Goal: Task Accomplishment & Management: Manage account settings

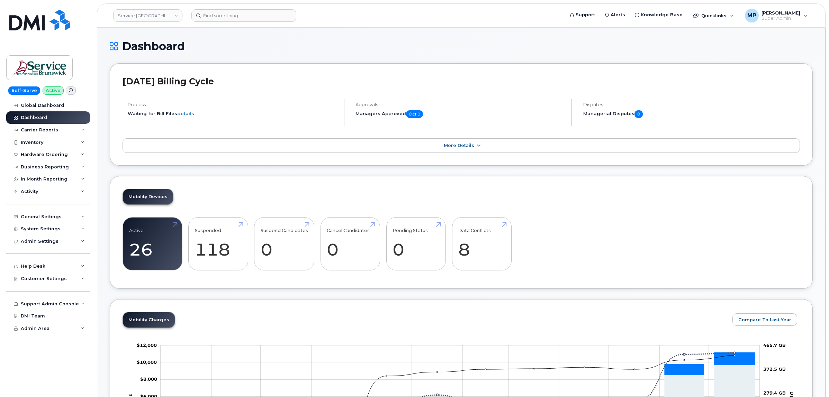
click at [135, 20] on link "Service [GEOGRAPHIC_DATA] (SNB)" at bounding box center [147, 15] width 69 height 12
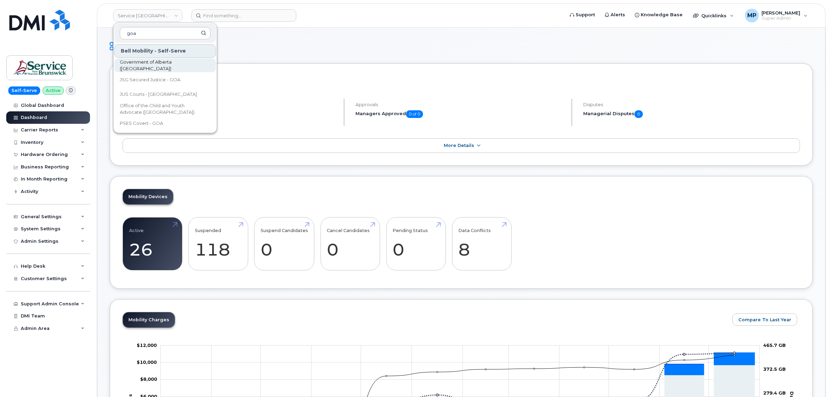
type input "goa"
click at [137, 61] on link "Government of Alberta ([GEOGRAPHIC_DATA])" at bounding box center [165, 66] width 102 height 14
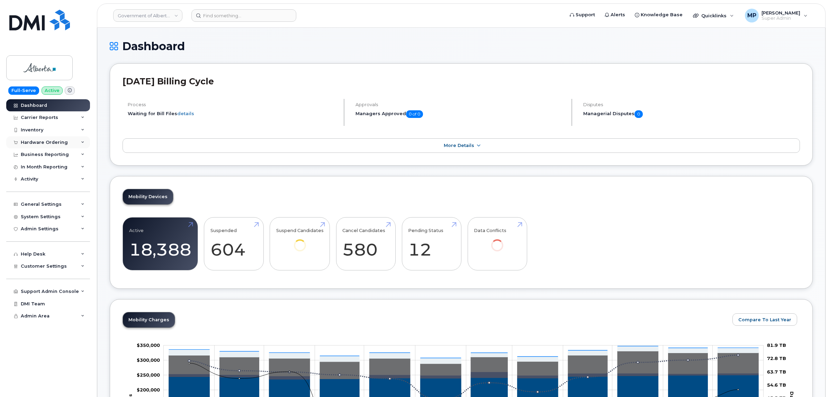
click at [28, 138] on div "Hardware Ordering" at bounding box center [48, 142] width 84 height 12
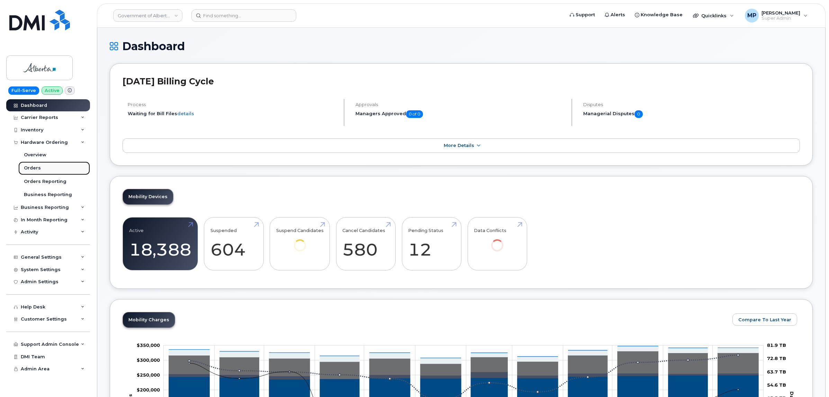
click at [32, 170] on div "Orders" at bounding box center [32, 168] width 17 height 6
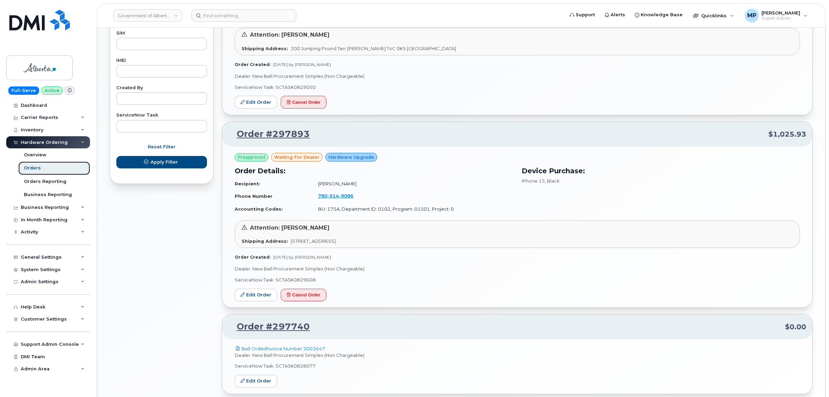
scroll to position [397, 0]
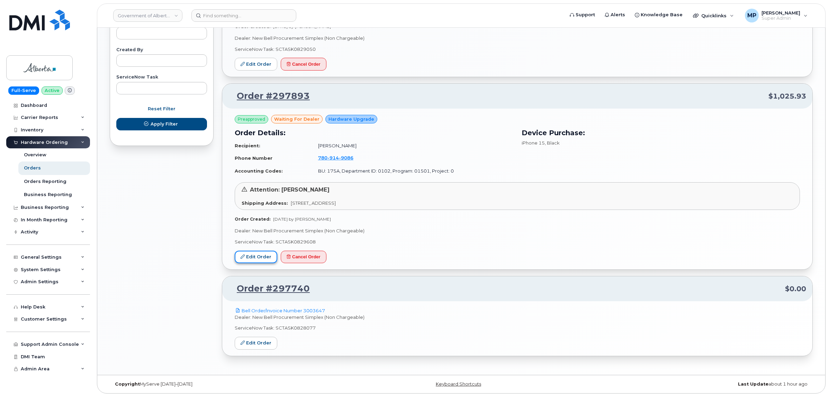
click at [247, 259] on link "Edit Order" at bounding box center [256, 257] width 43 height 13
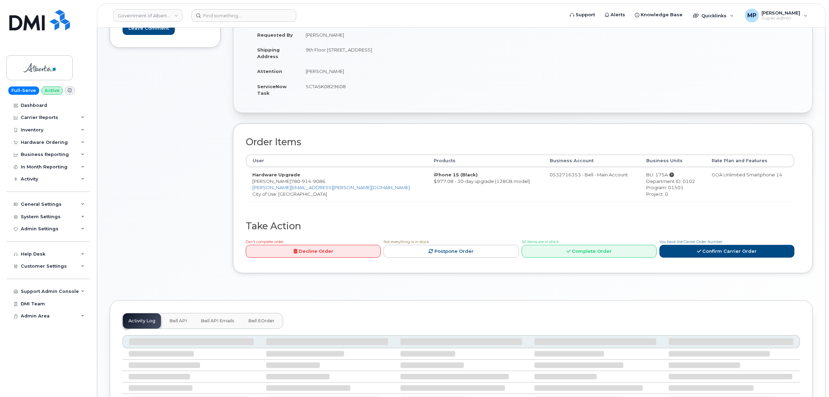
scroll to position [216, 0]
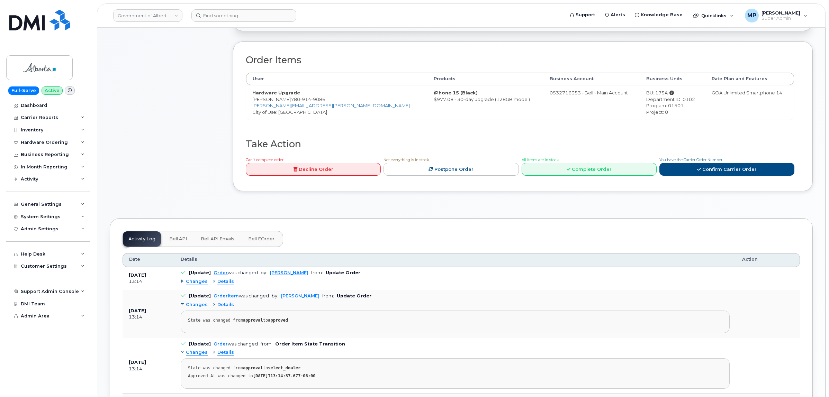
click at [224, 239] on span "Bell API Emails" at bounding box center [218, 239] width 34 height 6
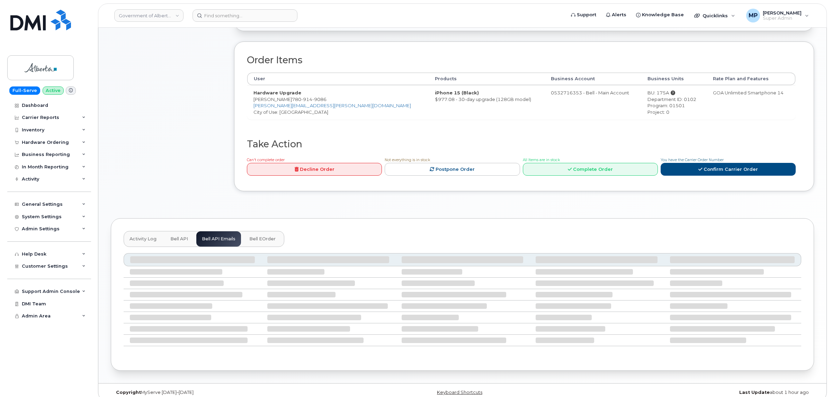
scroll to position [174, 0]
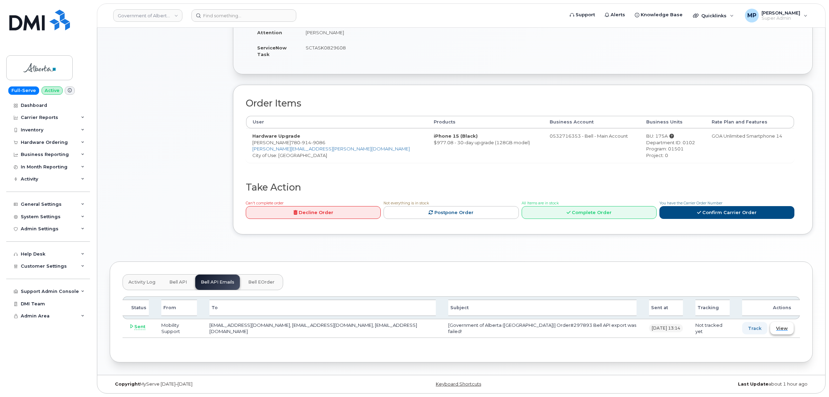
click at [787, 330] on span "View" at bounding box center [782, 328] width 12 height 7
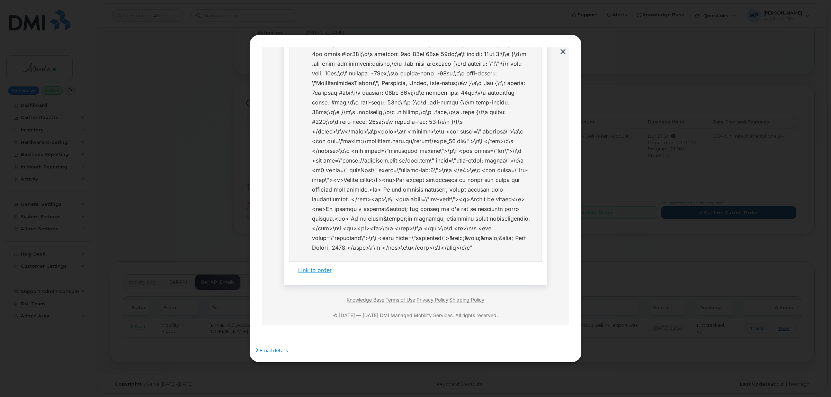
scroll to position [321, 0]
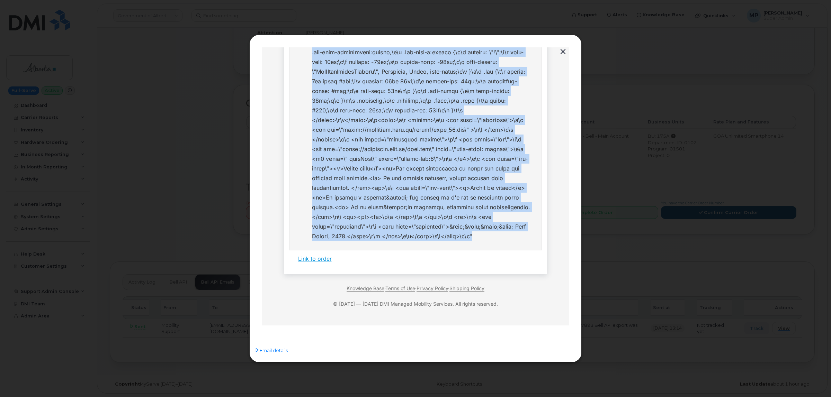
drag, startPoint x: 397, startPoint y: 138, endPoint x: 430, endPoint y: 241, distance: 107.9
click at [430, 241] on li at bounding box center [422, 32] width 221 height 417
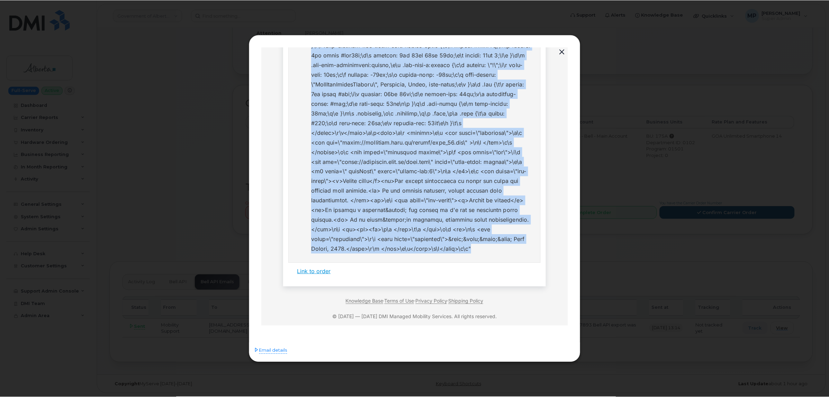
scroll to position [278, 0]
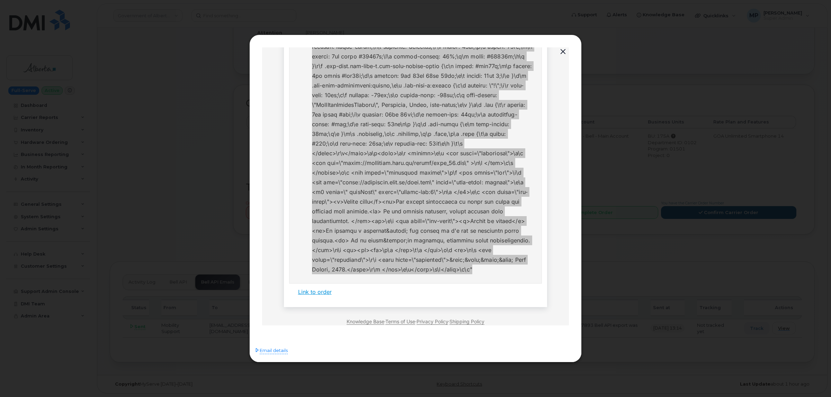
click at [562, 49] on button "button" at bounding box center [563, 52] width 10 height 10
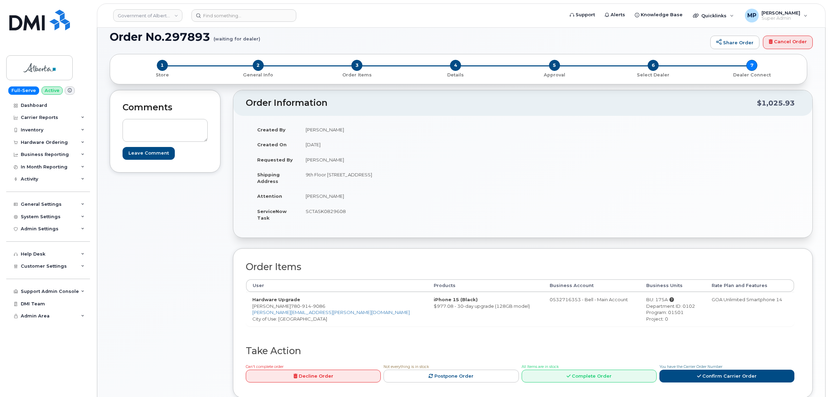
scroll to position [0, 0]
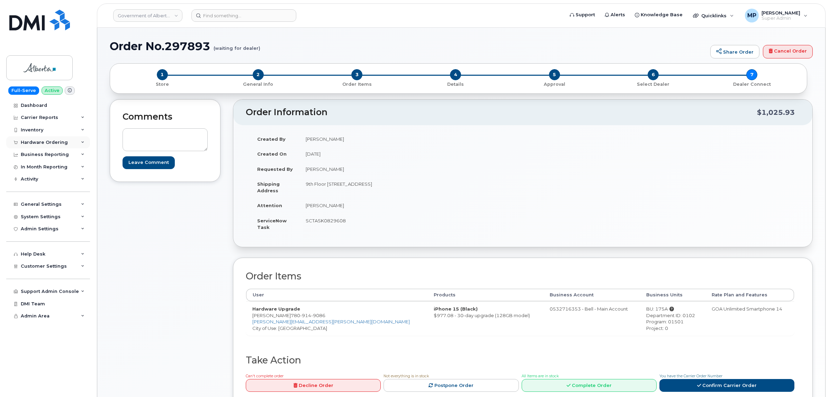
click at [40, 141] on div "Hardware Ordering" at bounding box center [44, 143] width 47 height 6
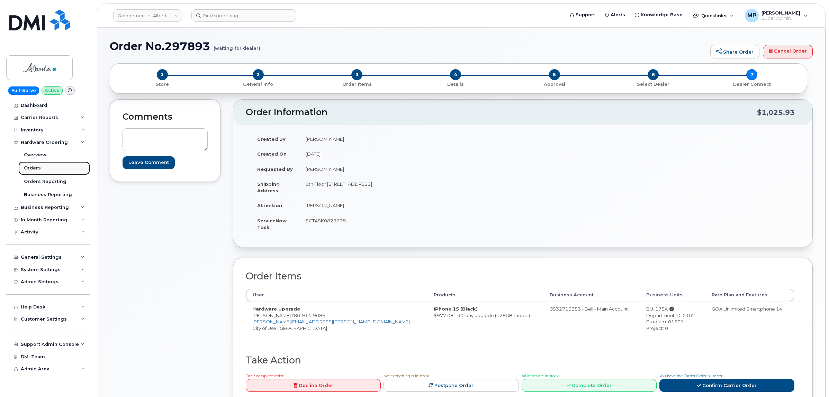
click at [38, 171] on div "Orders" at bounding box center [32, 168] width 17 height 6
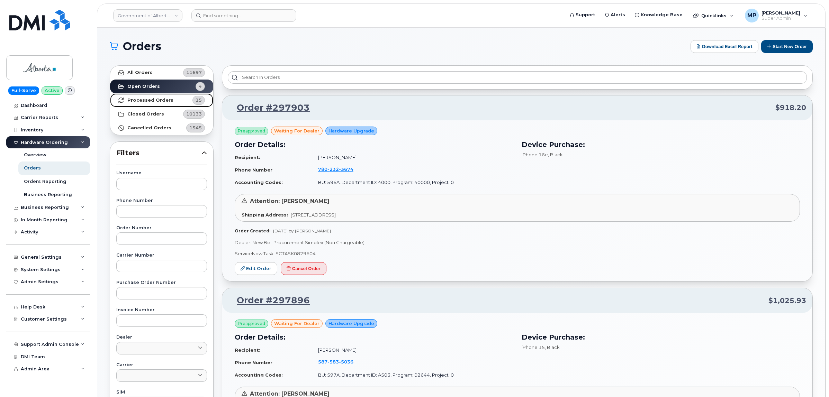
click at [145, 101] on strong "Processed Orders" at bounding box center [150, 101] width 46 height 6
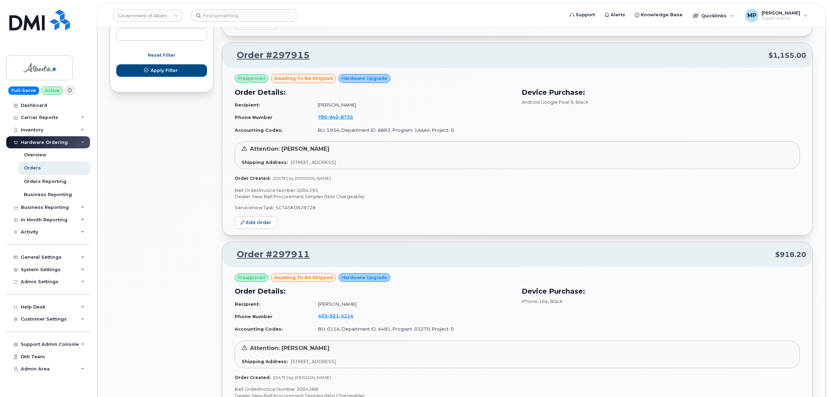
scroll to position [476, 0]
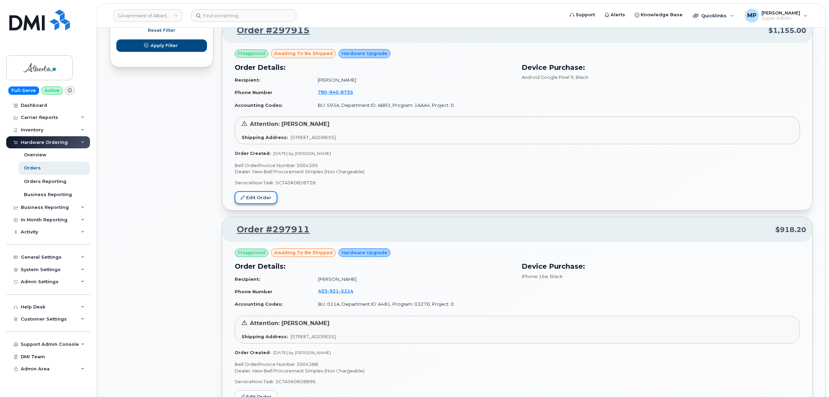
click at [245, 198] on link "Edit Order" at bounding box center [256, 197] width 43 height 13
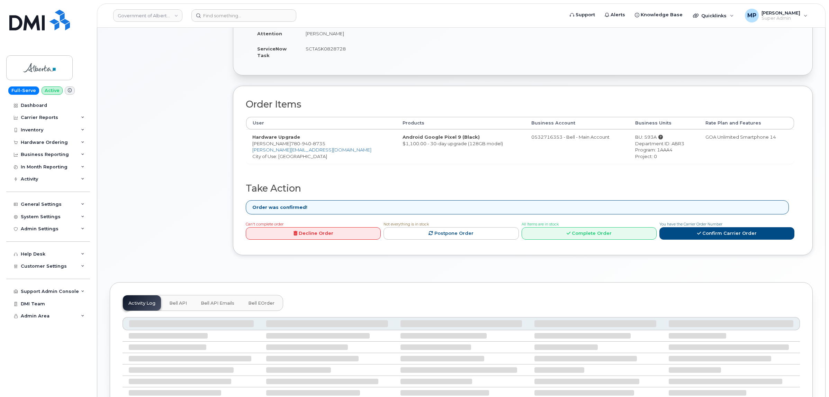
scroll to position [241, 0]
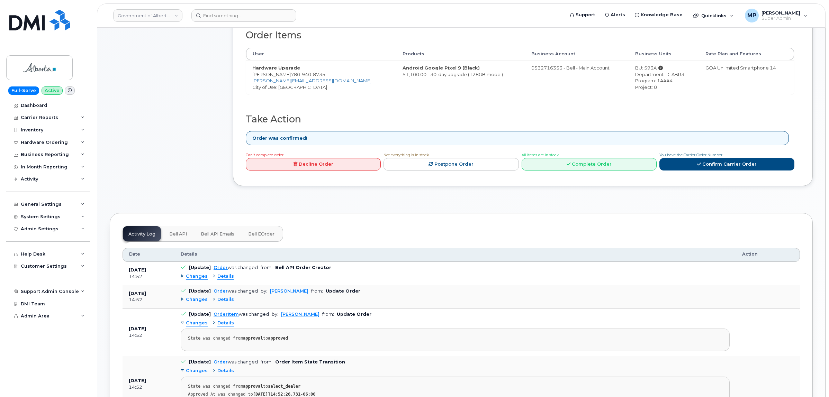
click at [210, 235] on span "Bell API Emails" at bounding box center [218, 235] width 34 height 6
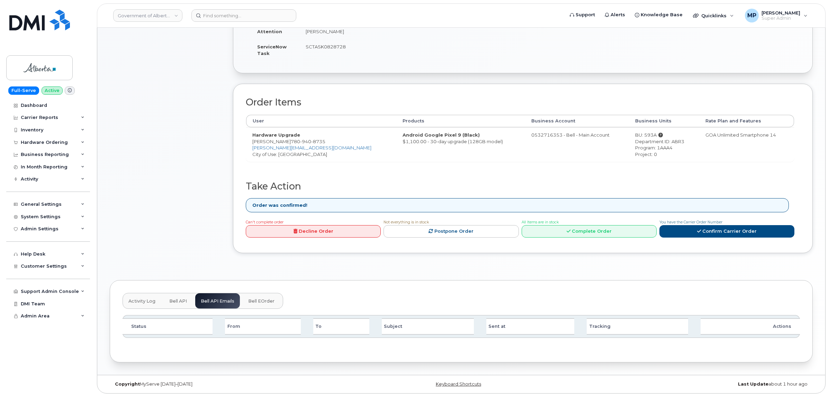
scroll to position [176, 0]
click at [177, 301] on span "Bell API" at bounding box center [178, 302] width 18 height 6
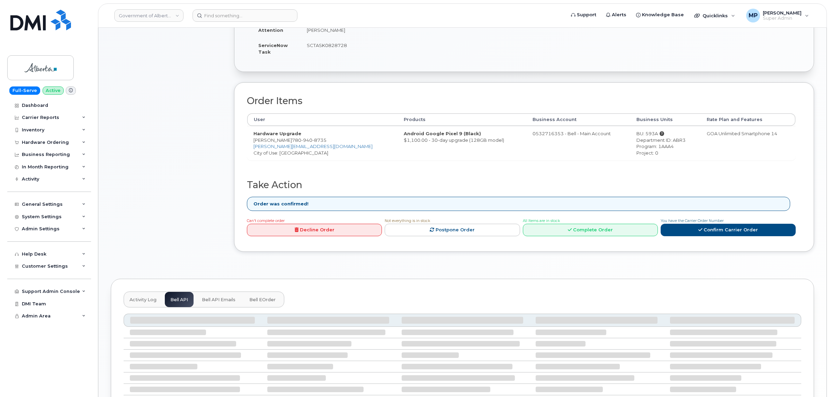
scroll to position [185, 0]
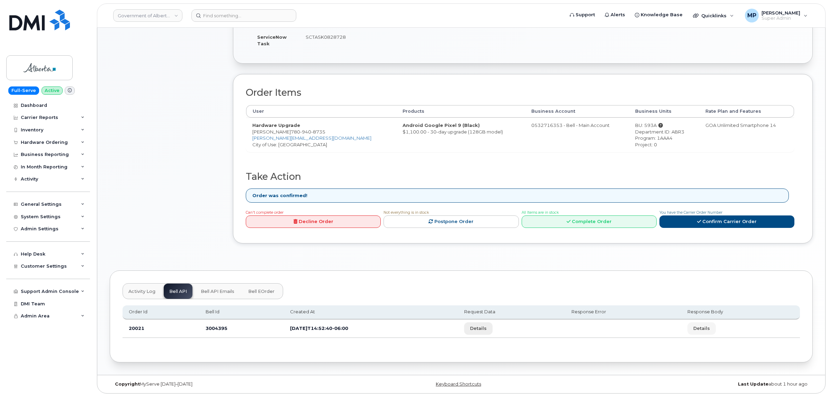
click at [487, 329] on span "Details" at bounding box center [478, 328] width 17 height 7
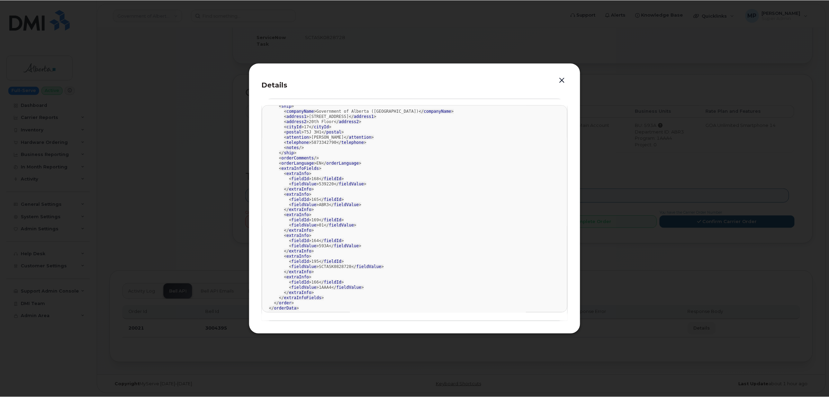
scroll to position [150, 0]
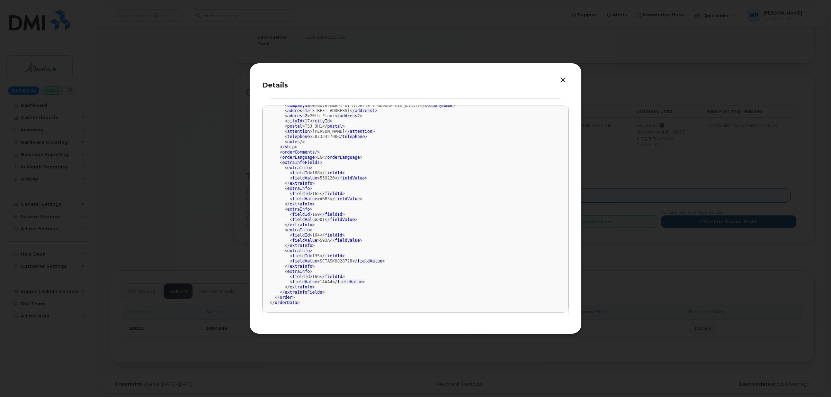
click at [561, 79] on button "button" at bounding box center [563, 80] width 10 height 10
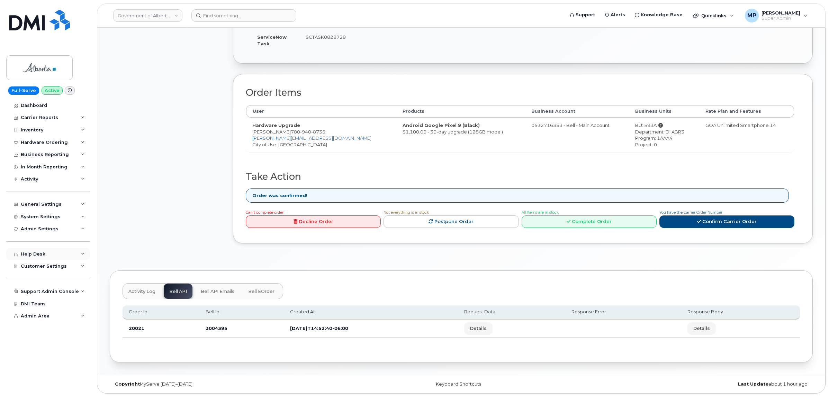
click at [33, 256] on div "Help Desk" at bounding box center [33, 255] width 25 height 6
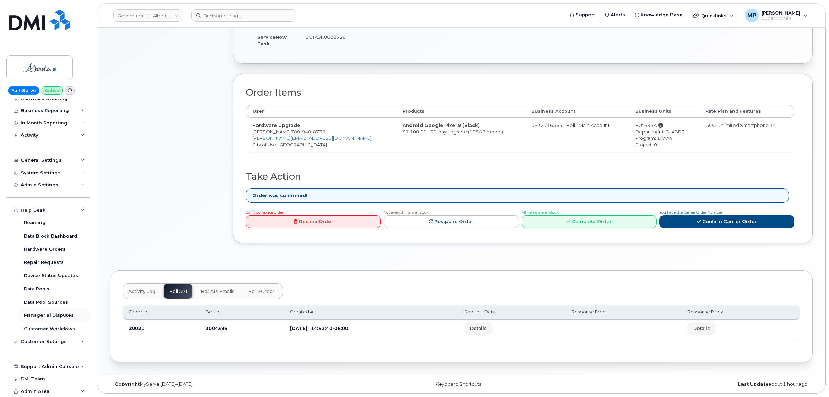
scroll to position [47, 0]
click at [40, 209] on div "Help Desk" at bounding box center [33, 211] width 25 height 6
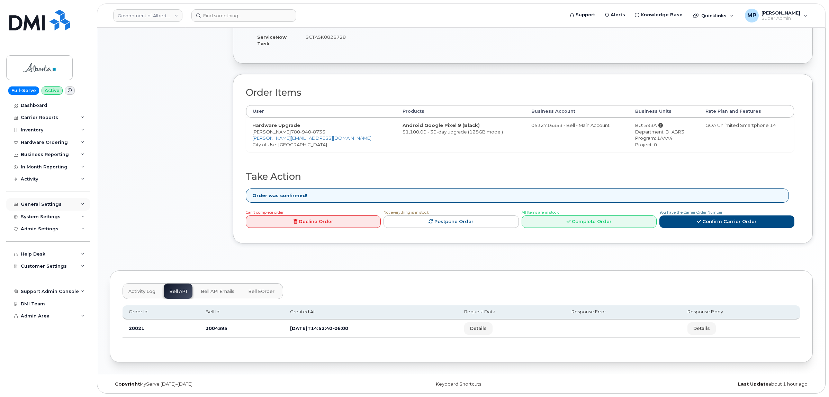
scroll to position [0, 0]
click at [42, 269] on span "Customer Settings" at bounding box center [44, 266] width 46 height 5
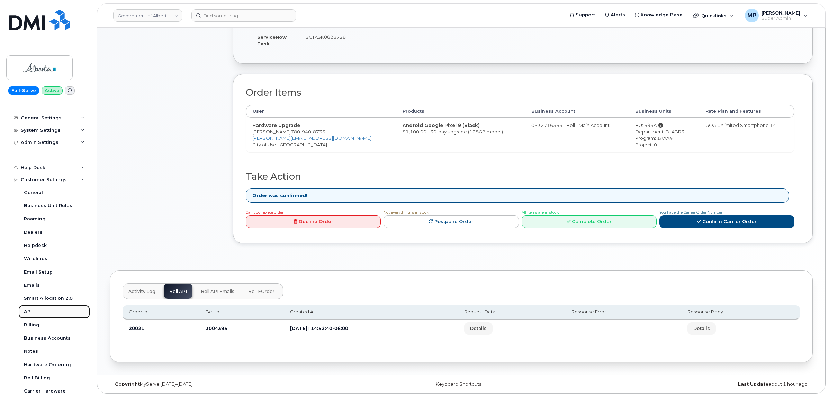
click at [29, 315] on div "API" at bounding box center [28, 312] width 8 height 6
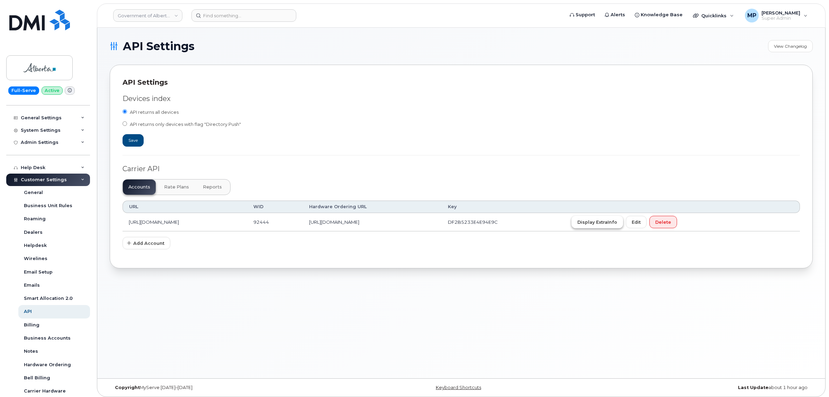
click at [617, 225] on span "Display ExtraInfo" at bounding box center [597, 222] width 40 height 7
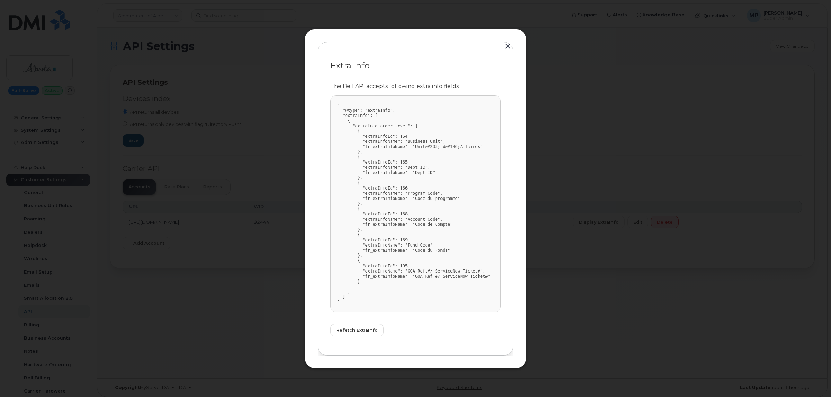
click at [508, 43] on button "button" at bounding box center [507, 47] width 10 height 10
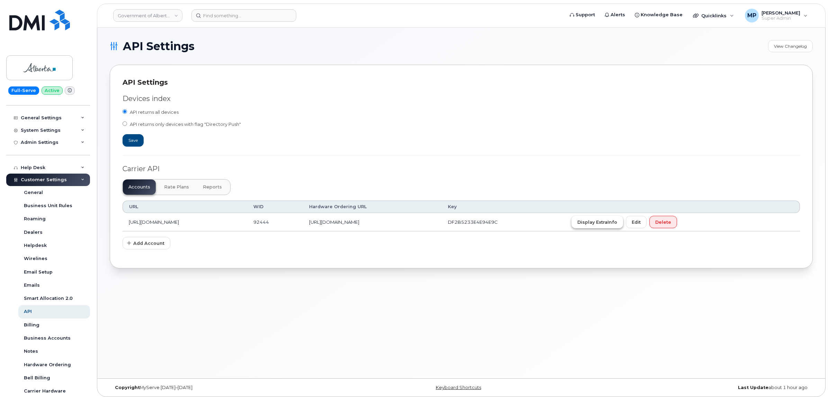
click at [617, 225] on span "Display ExtraInfo" at bounding box center [597, 222] width 40 height 7
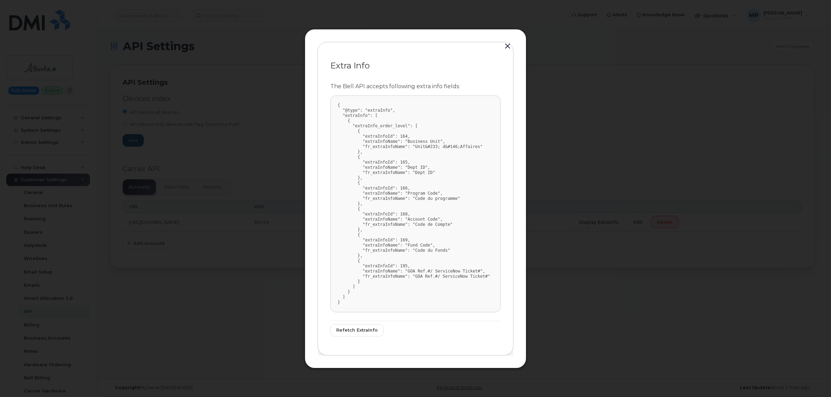
click at [651, 223] on div at bounding box center [415, 198] width 831 height 397
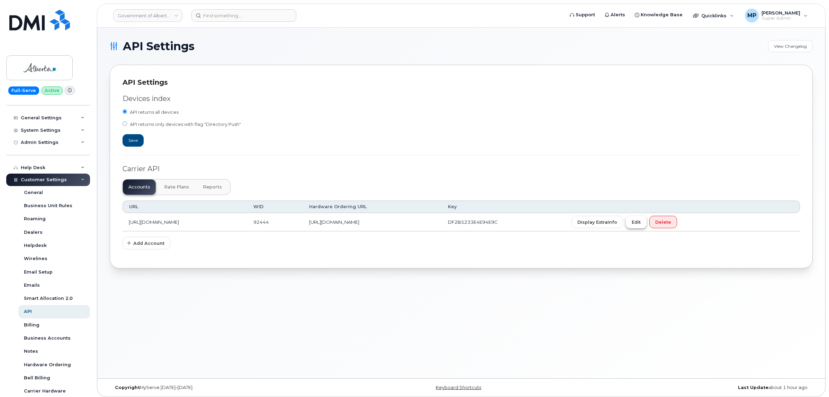
click at [647, 224] on button "Edit" at bounding box center [636, 222] width 21 height 12
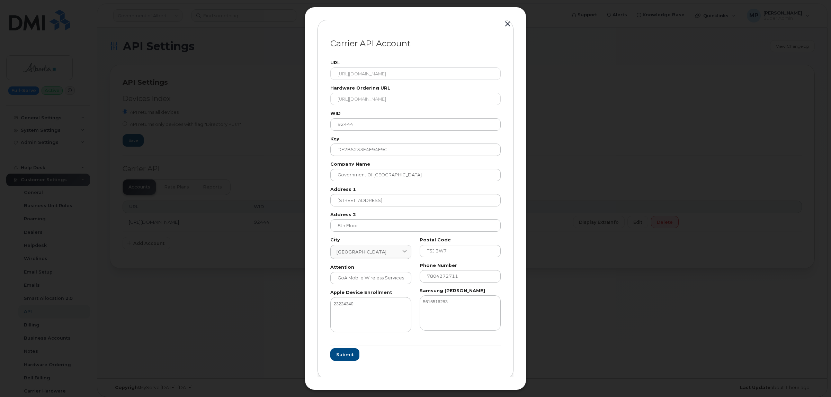
click at [506, 24] on button "button" at bounding box center [507, 24] width 10 height 10
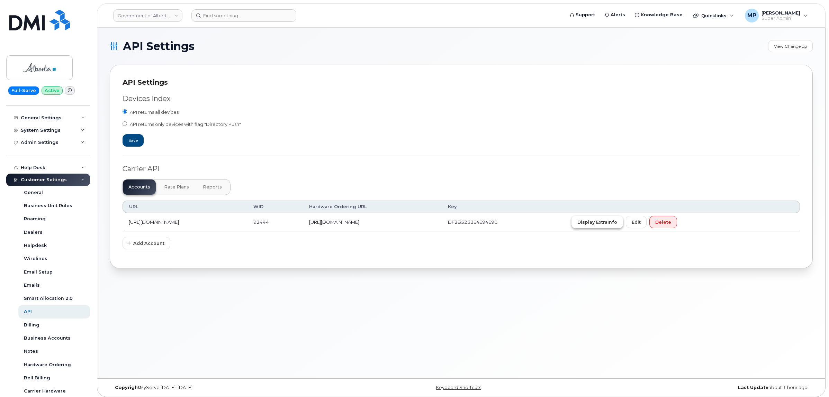
click at [617, 221] on span "Display ExtraInfo" at bounding box center [597, 222] width 40 height 7
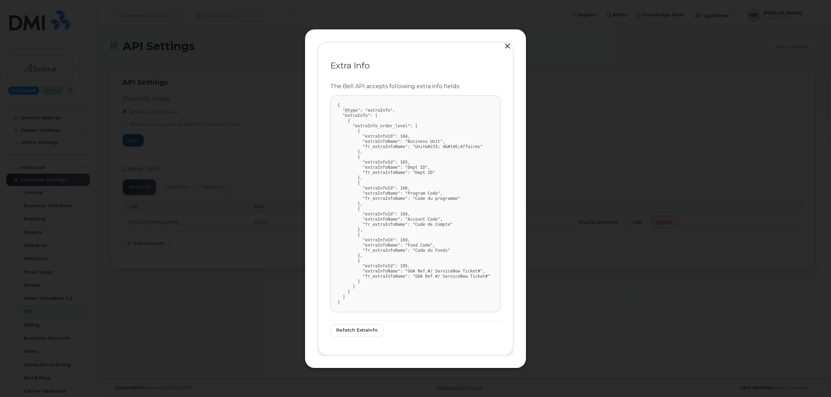
click at [504, 46] on button "button" at bounding box center [507, 47] width 10 height 10
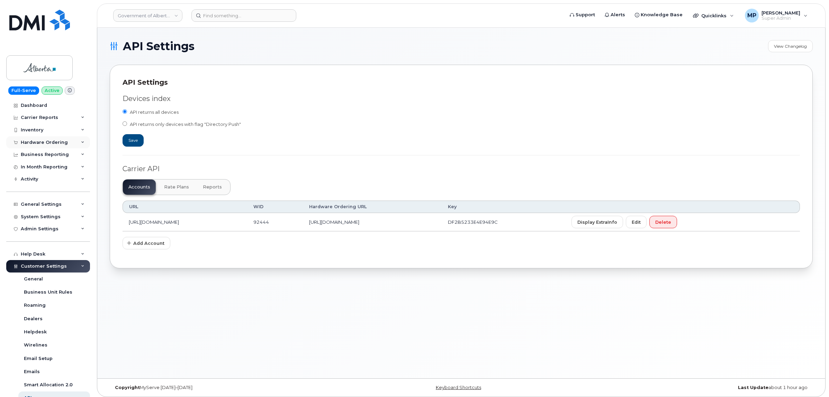
click at [38, 143] on div "Hardware Ordering" at bounding box center [44, 143] width 47 height 6
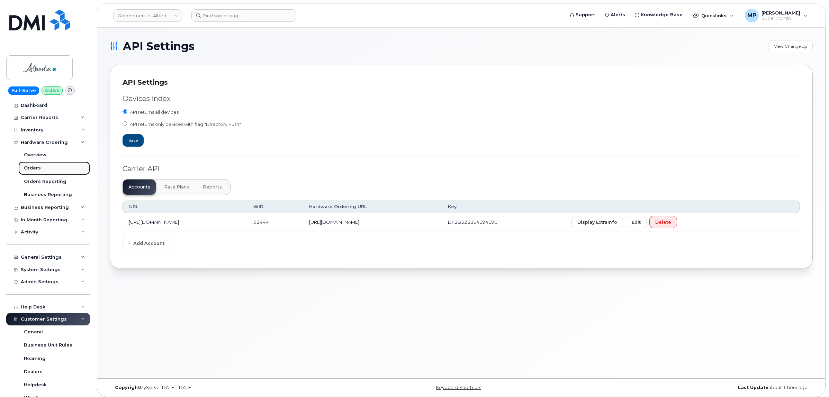
click at [32, 167] on div "Orders" at bounding box center [32, 168] width 17 height 6
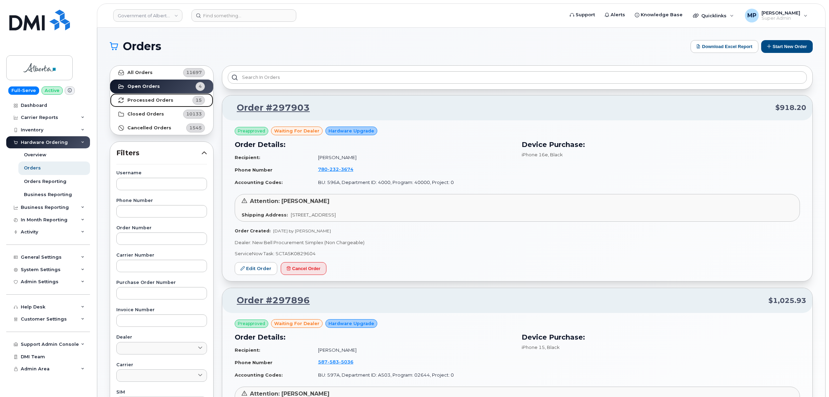
click at [147, 99] on strong "Processed Orders" at bounding box center [150, 101] width 46 height 6
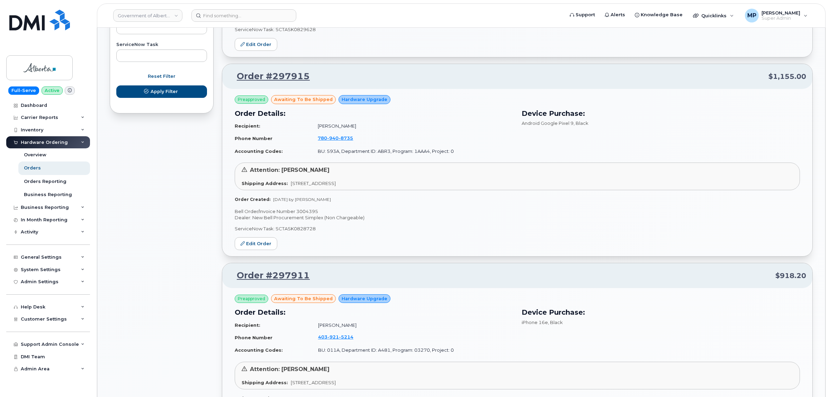
scroll to position [433, 0]
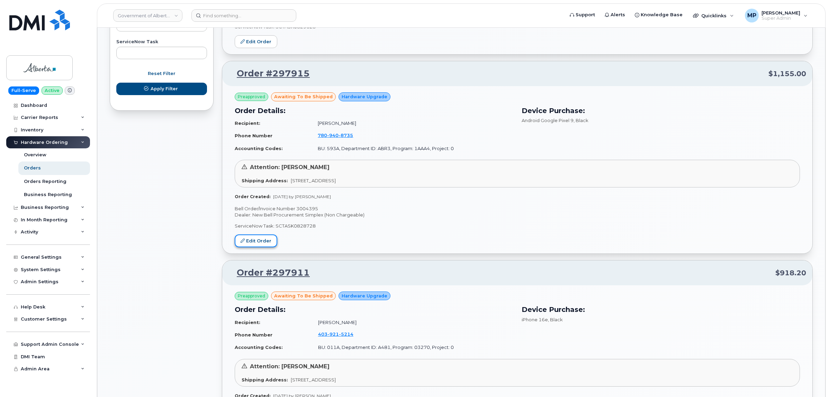
click at [251, 240] on link "Edit Order" at bounding box center [256, 241] width 43 height 13
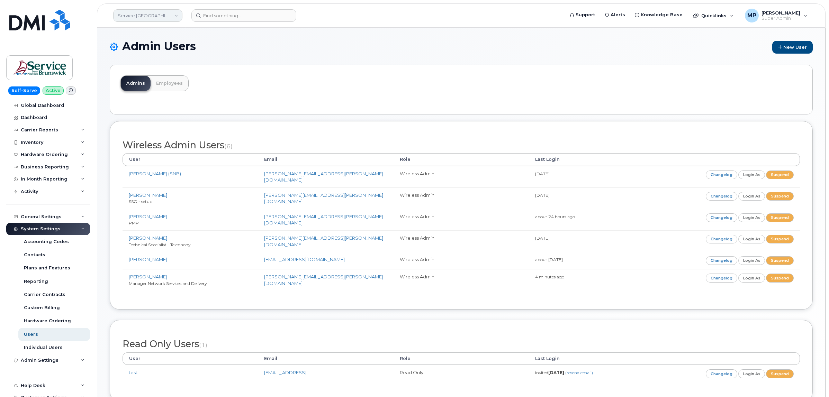
click at [135, 16] on link "Service New Brunswick (SNB)" at bounding box center [147, 15] width 69 height 12
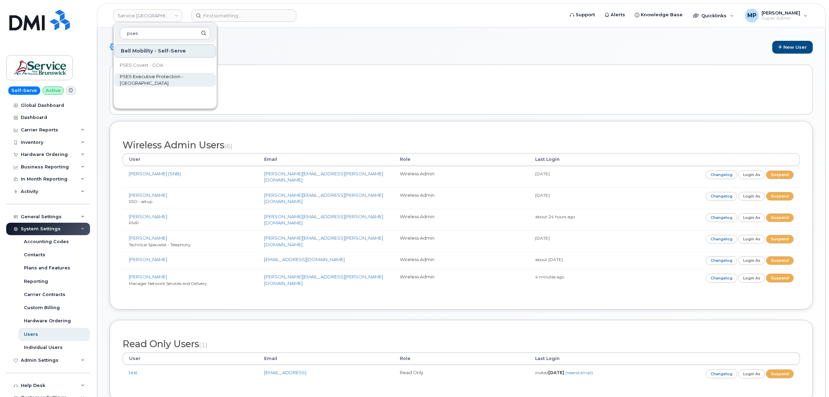
type input "pses"
click at [141, 81] on span "PSES Executive Protection - [GEOGRAPHIC_DATA]" at bounding box center [160, 80] width 80 height 14
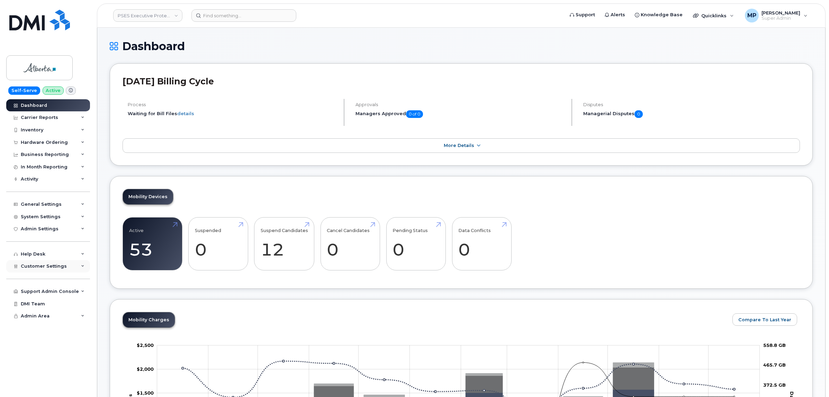
click at [35, 267] on span "Customer Settings" at bounding box center [44, 266] width 46 height 5
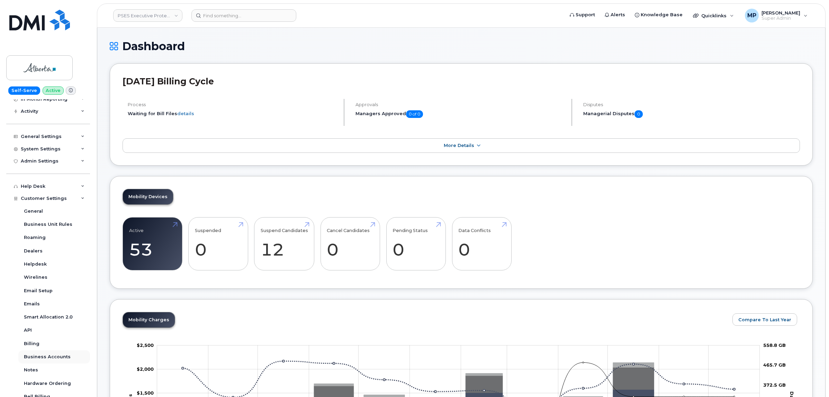
scroll to position [130, 0]
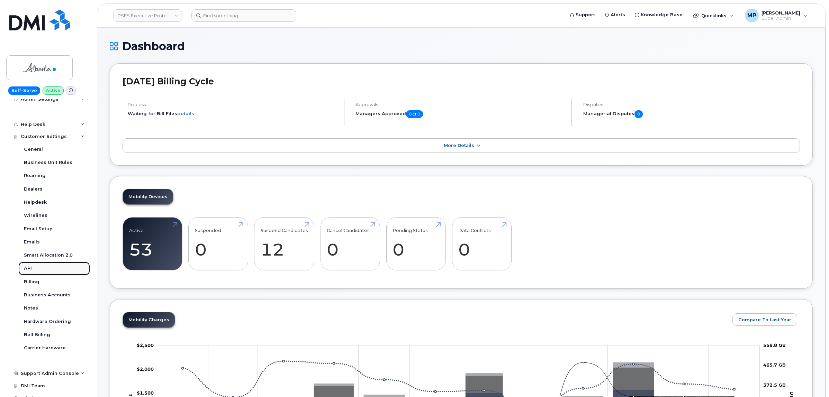
click at [29, 272] on div "API" at bounding box center [28, 269] width 8 height 6
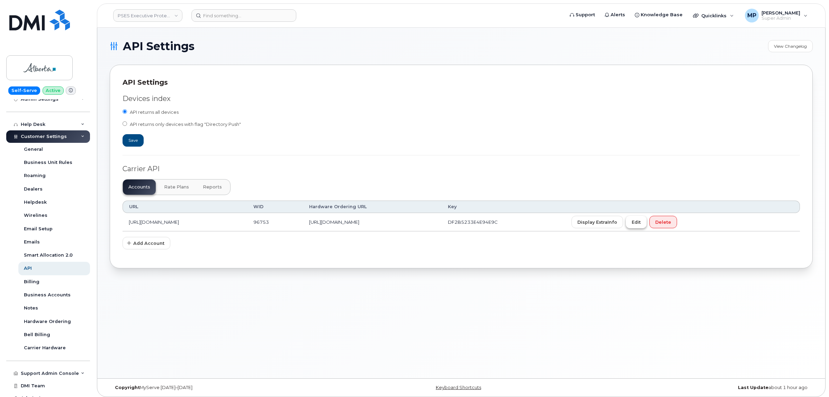
click at [641, 226] on span "Edit" at bounding box center [636, 222] width 9 height 7
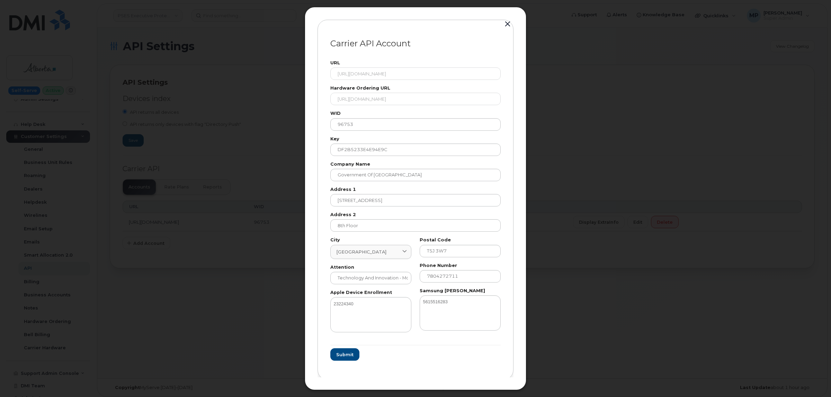
click at [507, 21] on button "button" at bounding box center [507, 24] width 10 height 10
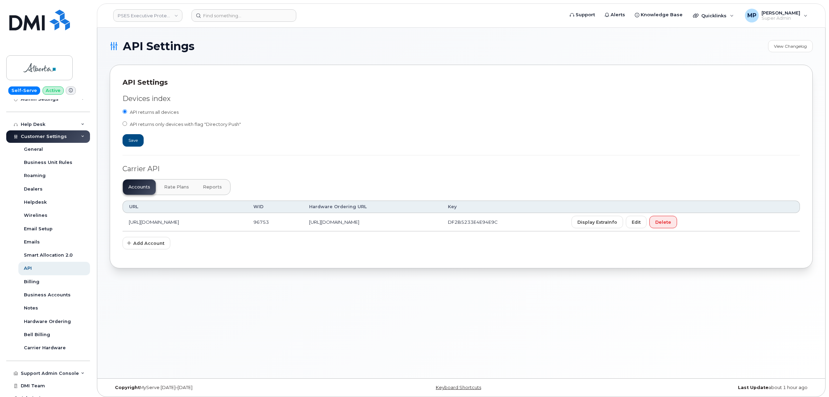
click at [170, 188] on span "Rate Plans" at bounding box center [176, 188] width 25 height 6
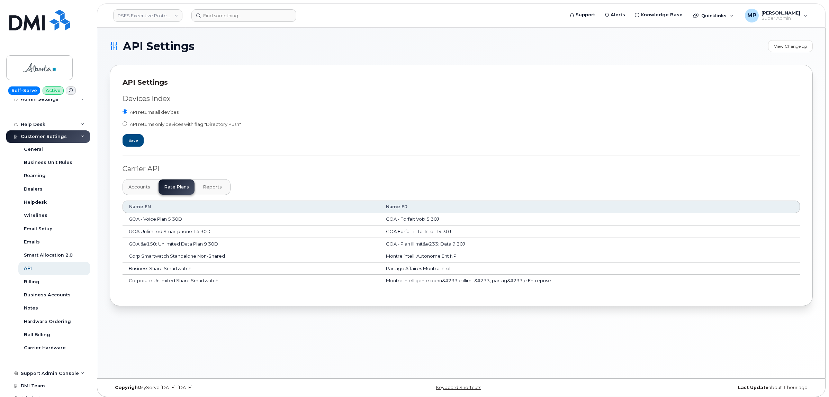
click at [214, 188] on span "Reports" at bounding box center [212, 188] width 19 height 6
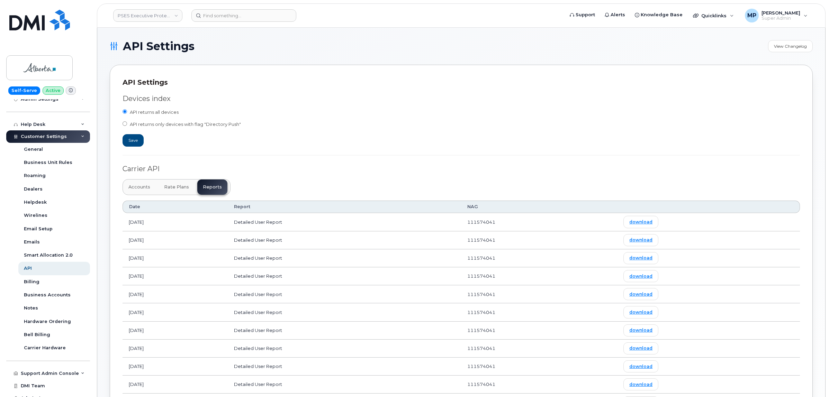
click at [129, 186] on span "Accounts" at bounding box center [139, 188] width 22 height 6
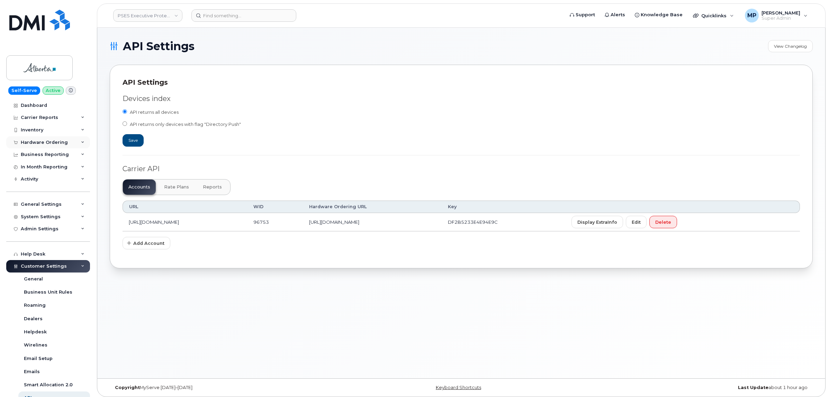
click at [35, 146] on div "Hardware Ordering" at bounding box center [48, 142] width 84 height 12
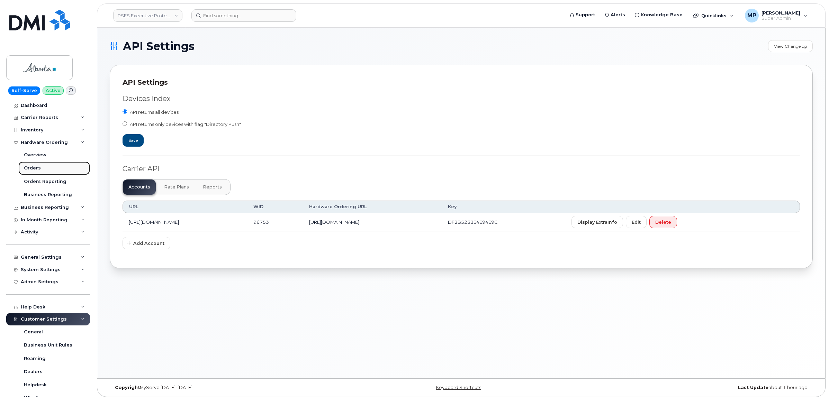
click at [33, 171] on div "Orders" at bounding box center [32, 168] width 17 height 6
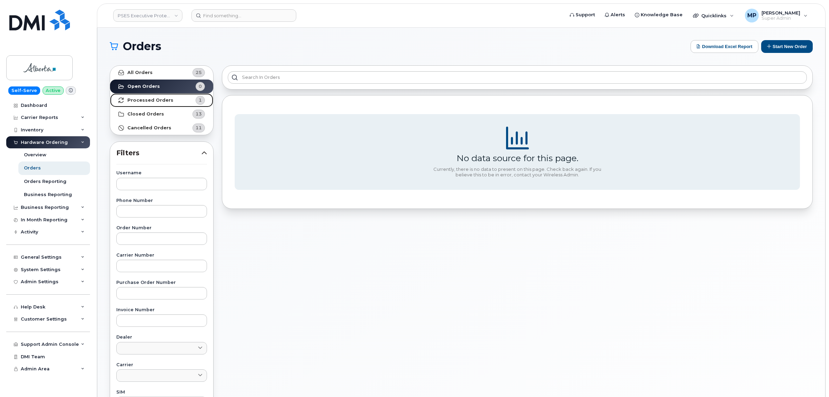
click at [154, 100] on strong "Processed Orders" at bounding box center [150, 101] width 46 height 6
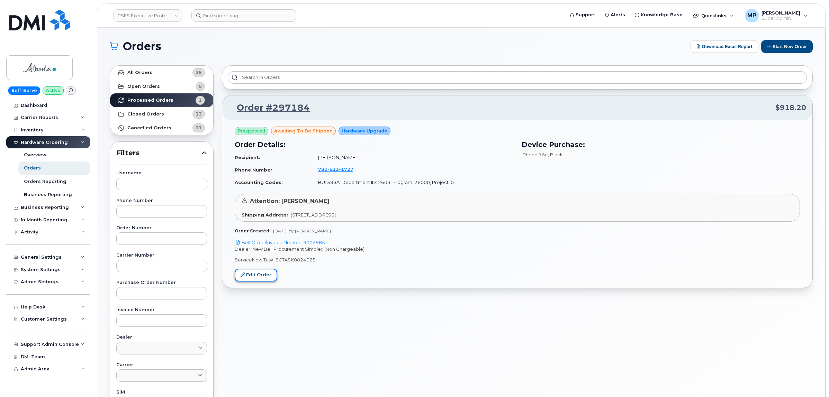
click at [263, 274] on link "Edit Order" at bounding box center [256, 275] width 43 height 13
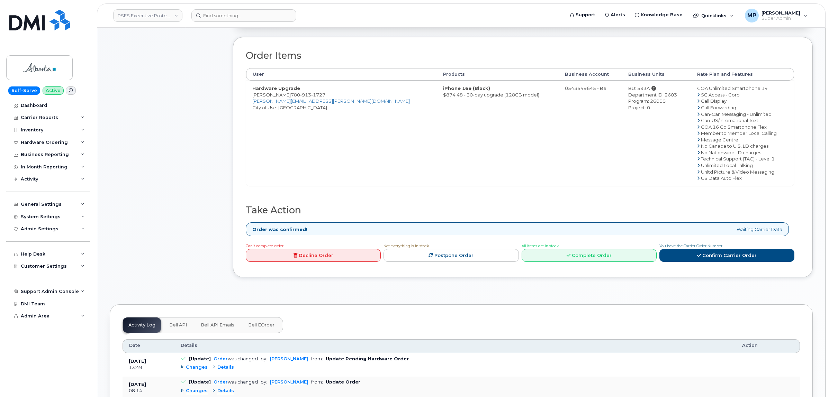
scroll to position [303, 0]
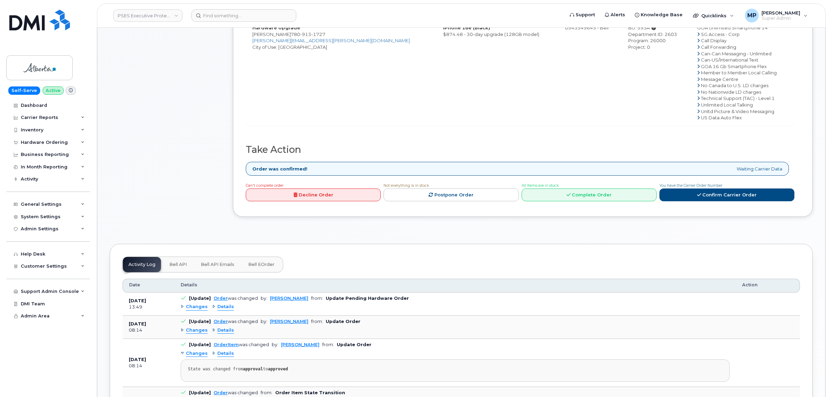
click at [220, 266] on span "Bell API Emails" at bounding box center [218, 265] width 34 height 6
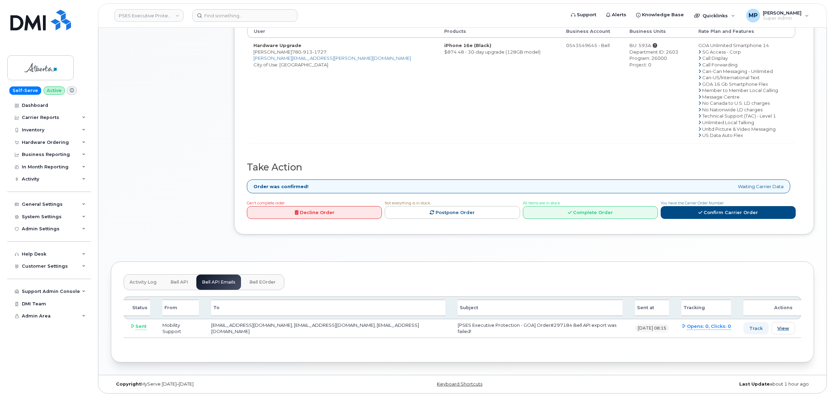
scroll to position [286, 0]
click at [778, 328] on span "View" at bounding box center [782, 328] width 12 height 7
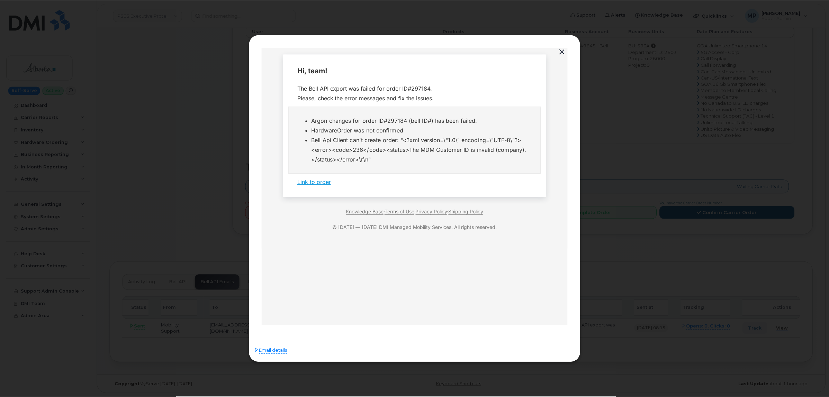
scroll to position [0, 0]
drag, startPoint x: 523, startPoint y: 149, endPoint x: 495, endPoint y: 151, distance: 27.8
click at [495, 151] on li "Bell Api Client can't create order: "<?xml version=\"1.0\" encoding=\"UTF-8\"?>…" at bounding box center [422, 149] width 221 height 29
click at [563, 48] on button "button" at bounding box center [563, 52] width 10 height 10
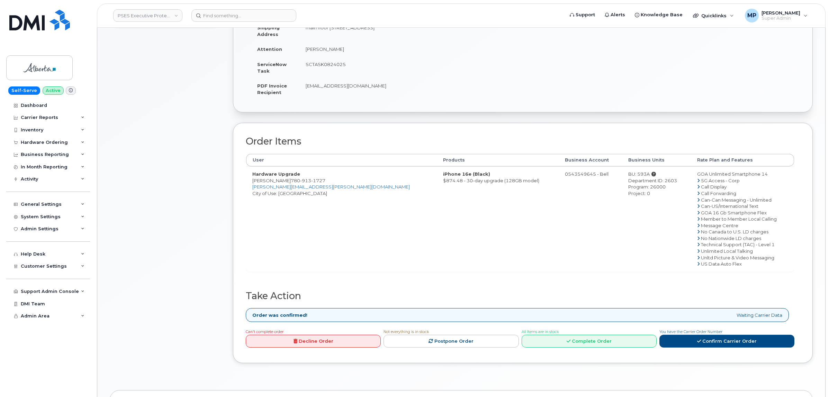
scroll to position [200, 0]
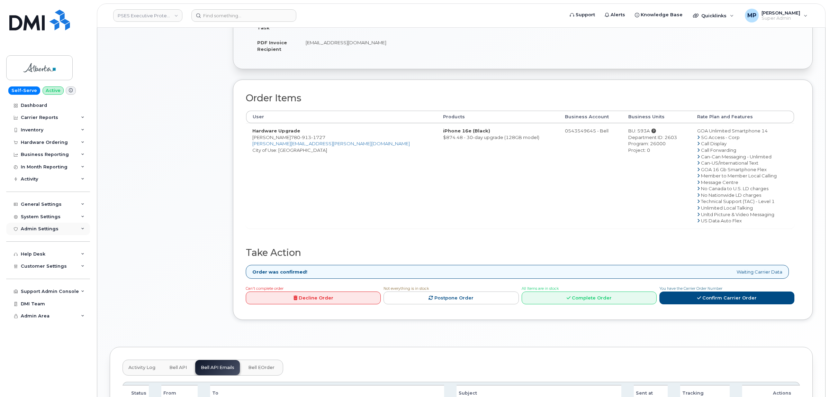
click at [25, 234] on div "Admin Settings" at bounding box center [48, 229] width 84 height 12
click at [35, 308] on span "Customer Settings" at bounding box center [44, 306] width 46 height 5
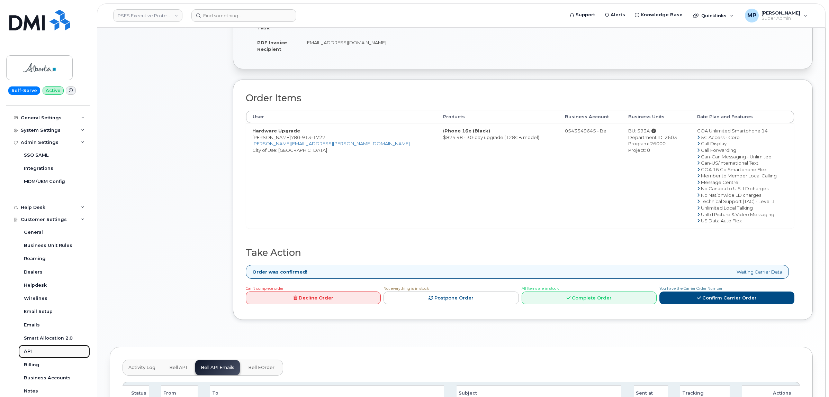
click at [29, 355] on div "API" at bounding box center [28, 352] width 8 height 6
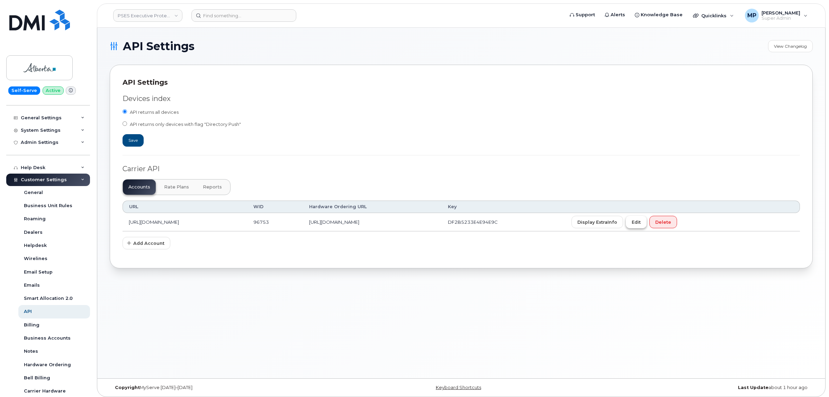
click at [641, 224] on span "Edit" at bounding box center [636, 222] width 9 height 7
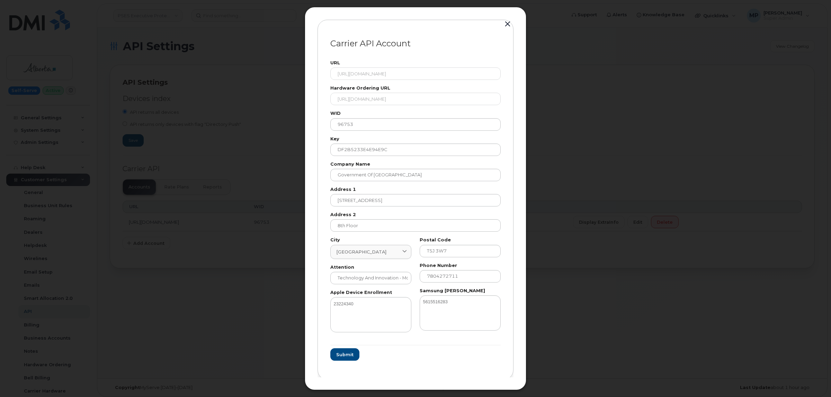
click at [507, 22] on button "button" at bounding box center [507, 24] width 10 height 10
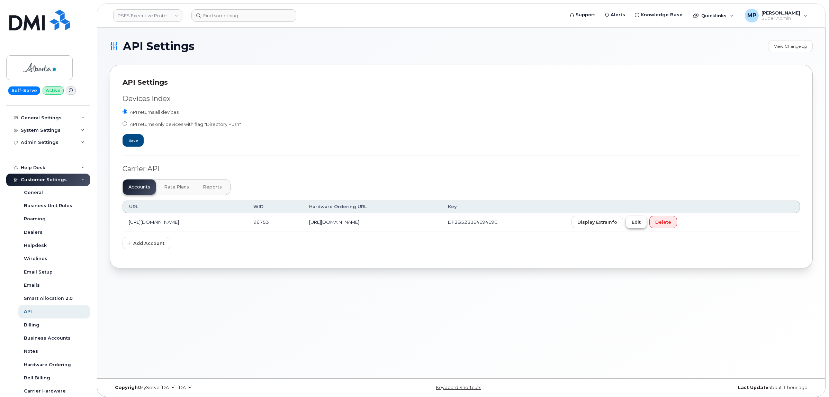
click at [641, 225] on span "Edit" at bounding box center [636, 222] width 9 height 7
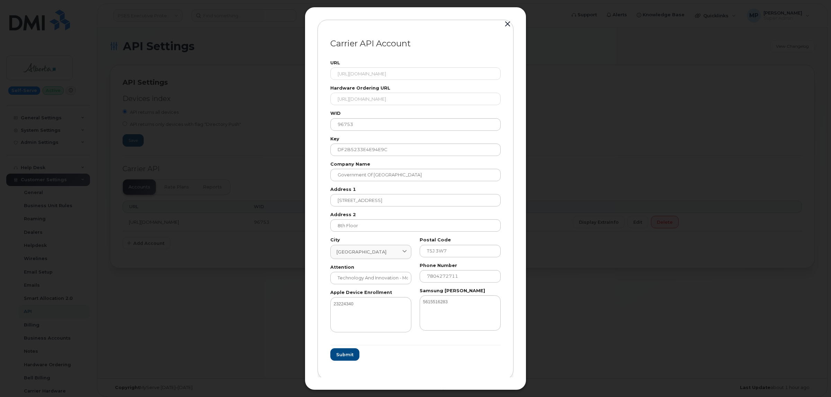
click at [506, 24] on button "button" at bounding box center [507, 24] width 10 height 10
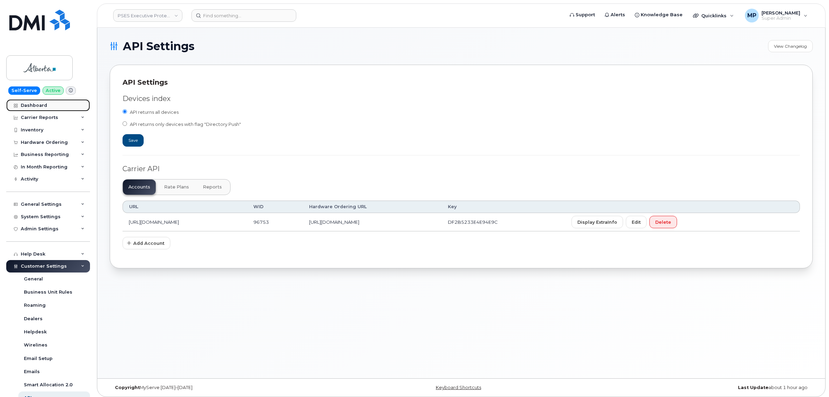
click at [37, 106] on div "Dashboard" at bounding box center [34, 106] width 26 height 6
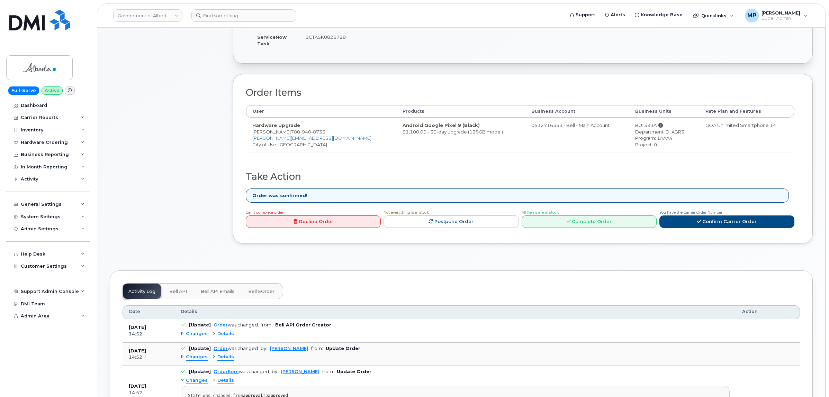
scroll to position [241, 0]
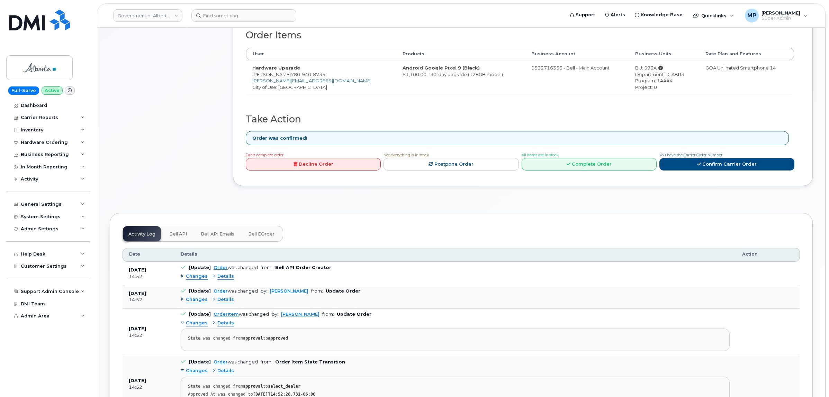
click at [179, 237] on span "Bell API" at bounding box center [178, 235] width 18 height 6
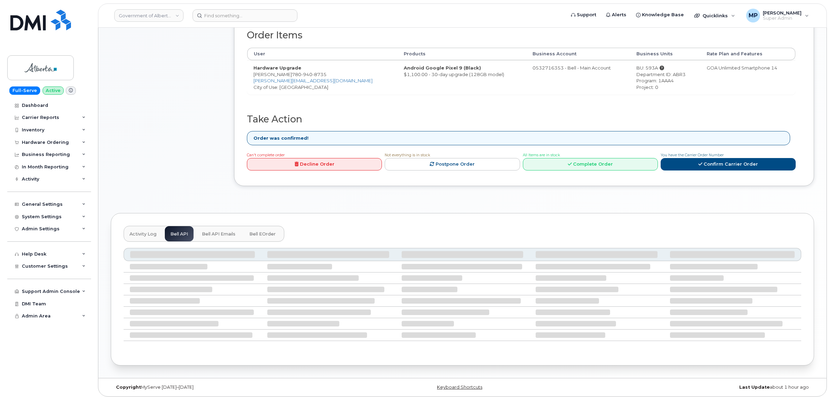
scroll to position [185, 0]
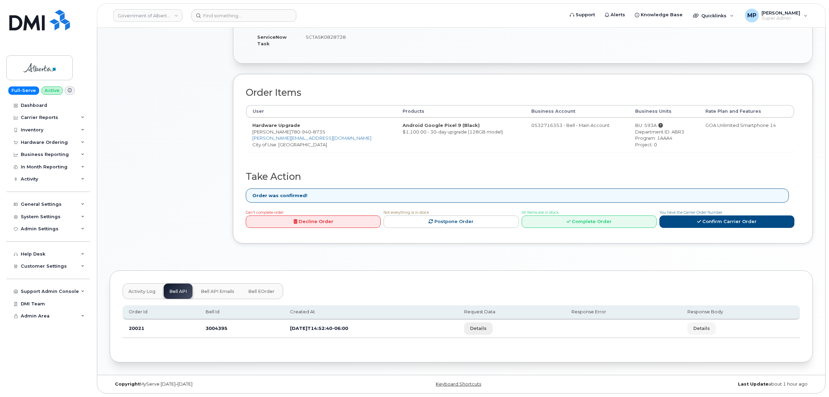
click at [487, 328] on span "Details" at bounding box center [478, 328] width 17 height 7
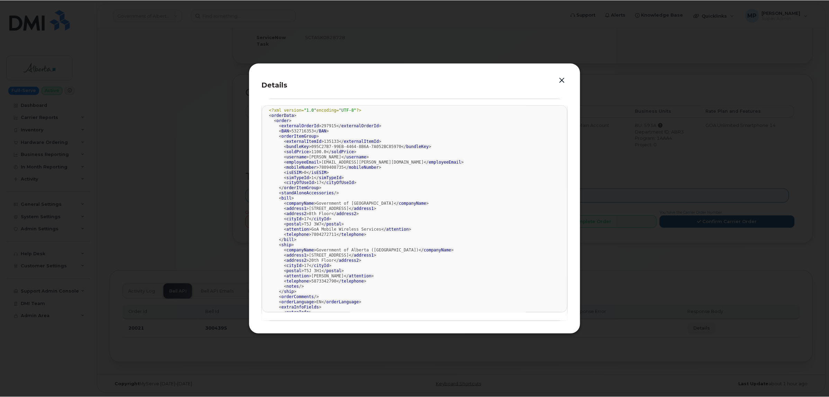
scroll to position [0, 0]
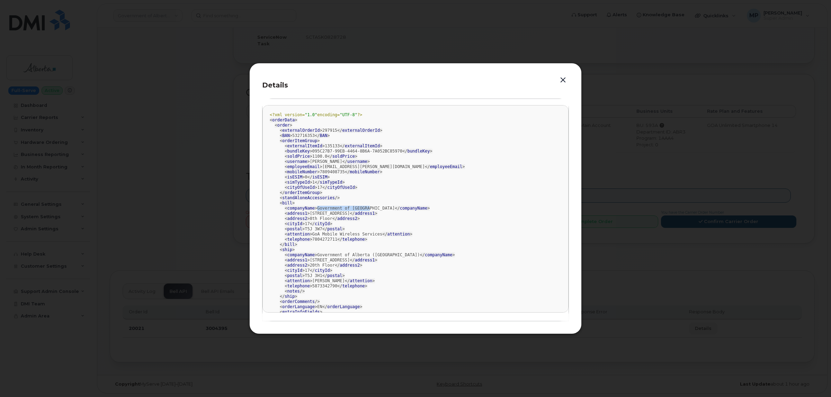
drag, startPoint x: 313, startPoint y: 208, endPoint x: 362, endPoint y: 210, distance: 49.5
click at [362, 210] on div "<?xml version= "1.0" encoding= "UTF-8" ?> < orderData > < order > < externalOrd…" at bounding box center [416, 284] width 292 height 343
click at [564, 80] on button "button" at bounding box center [563, 80] width 10 height 10
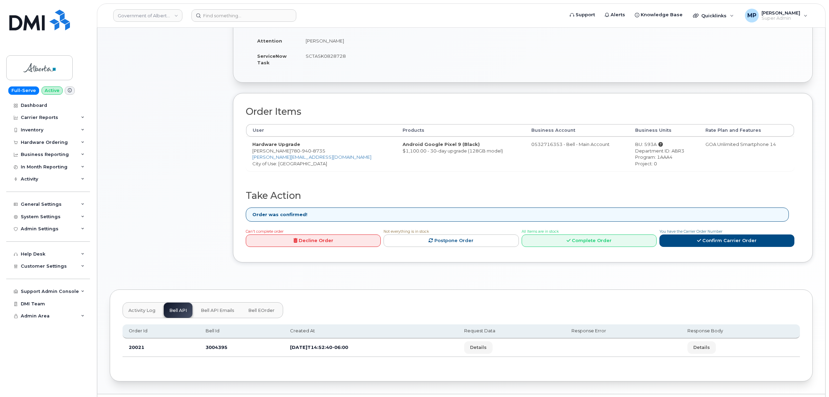
scroll to position [185, 0]
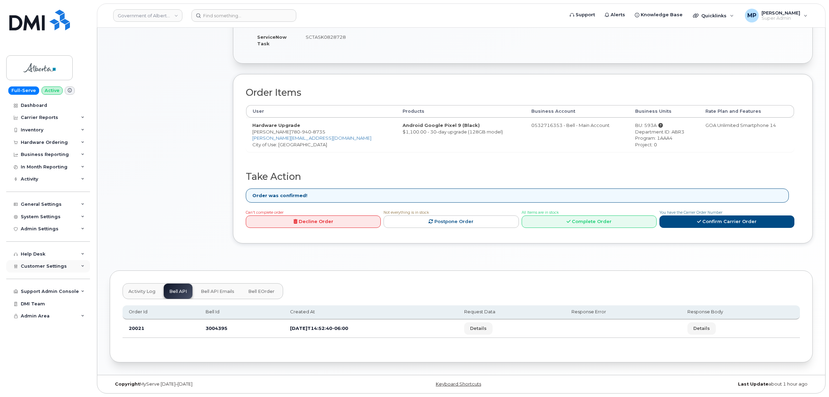
click at [37, 269] on span "Customer Settings" at bounding box center [44, 266] width 46 height 5
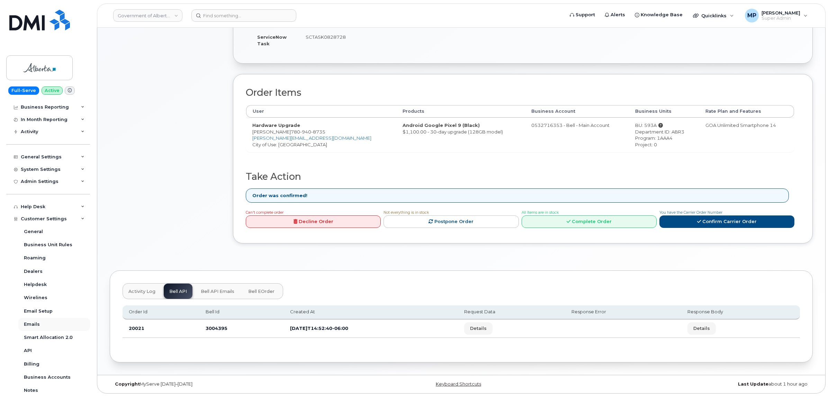
scroll to position [87, 0]
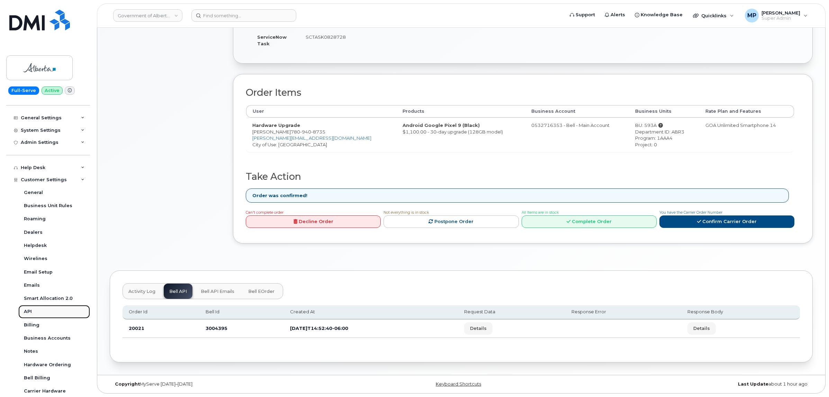
click at [29, 315] on div "API" at bounding box center [28, 312] width 8 height 6
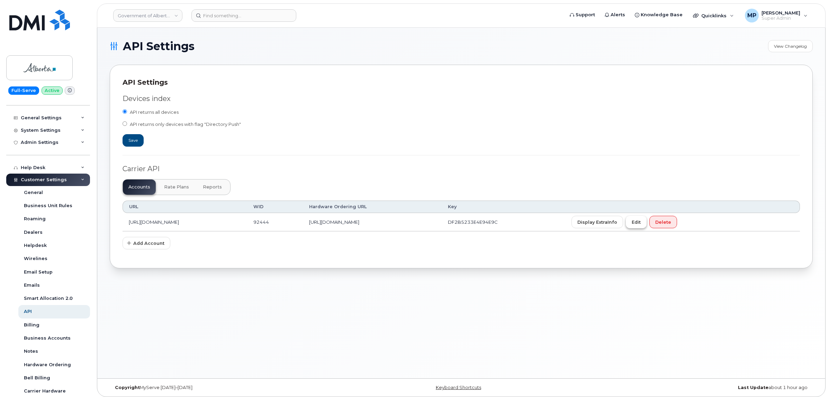
click at [647, 227] on button "Edit" at bounding box center [636, 222] width 21 height 12
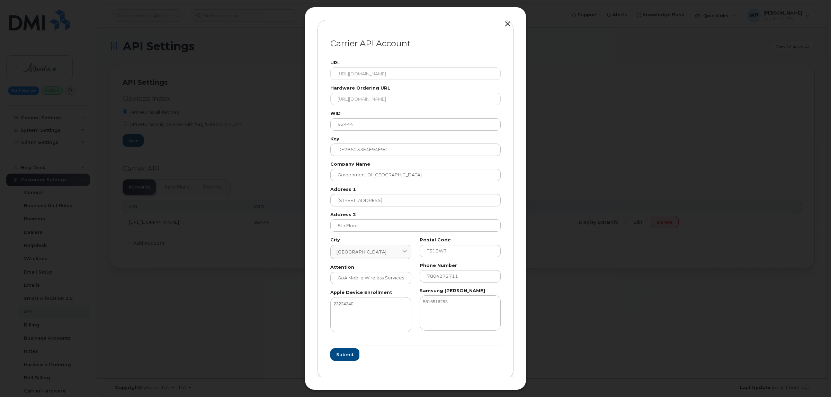
click at [506, 23] on button "button" at bounding box center [507, 24] width 10 height 10
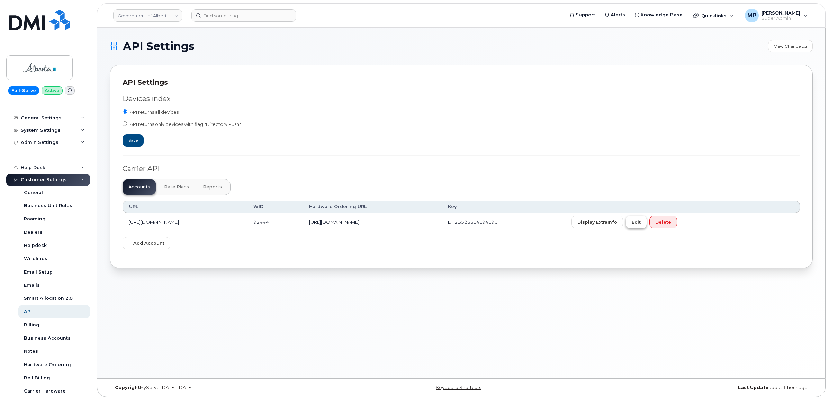
click at [641, 226] on span "Edit" at bounding box center [636, 222] width 9 height 7
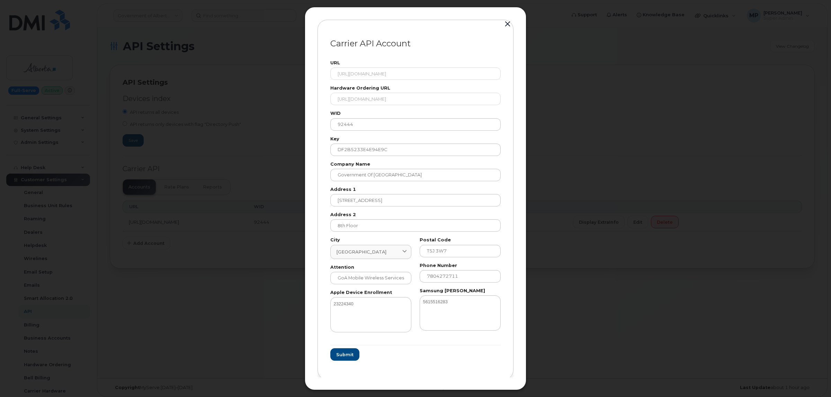
click at [507, 24] on button "button" at bounding box center [507, 24] width 10 height 10
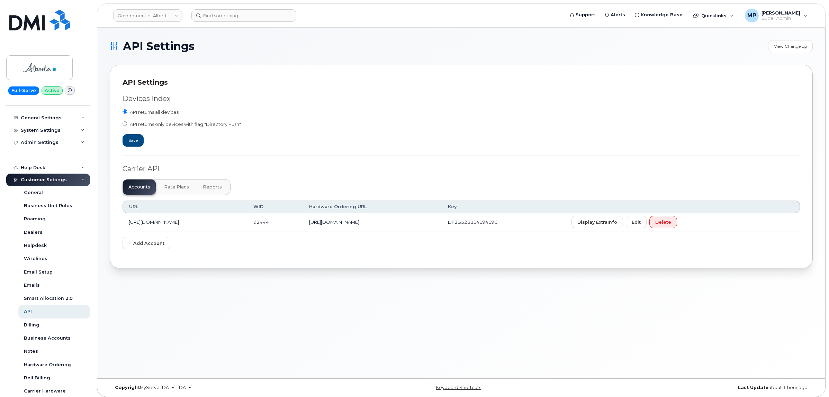
click at [334, 127] on div "API returns only devices with flag "Directory Push"" at bounding box center [462, 125] width 678 height 9
click at [641, 224] on span "Edit" at bounding box center [636, 222] width 9 height 7
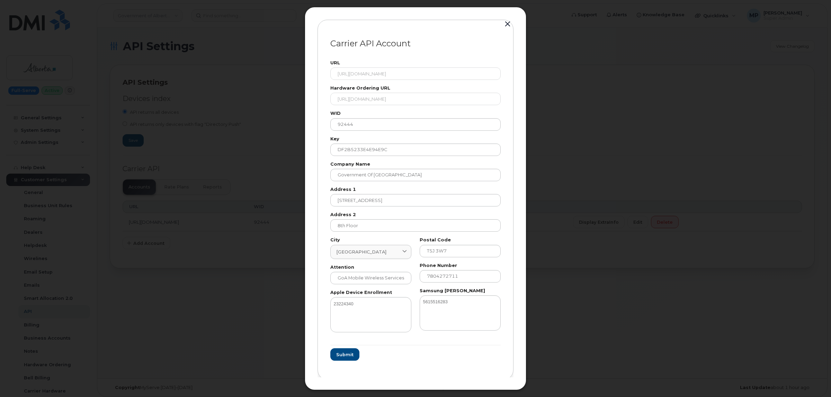
click at [508, 24] on button "button" at bounding box center [507, 24] width 10 height 10
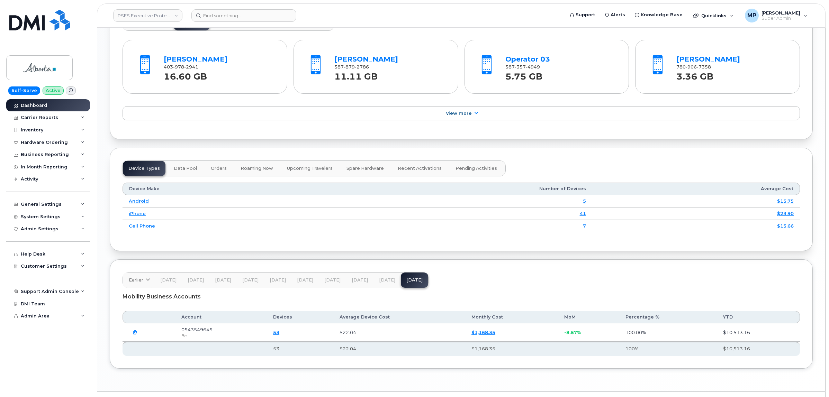
scroll to position [724, 0]
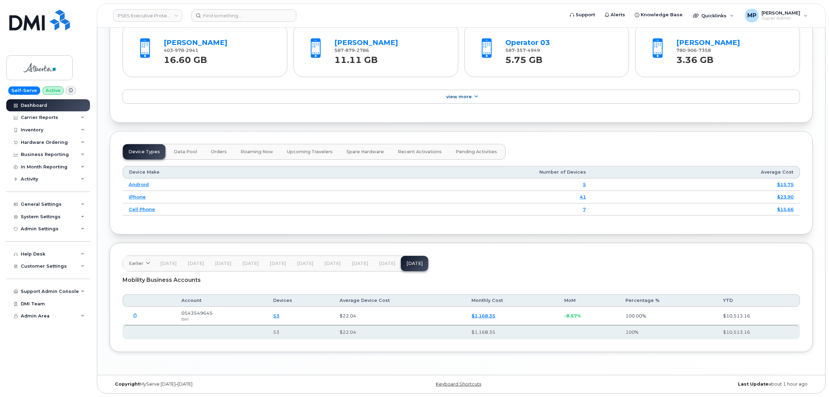
click at [135, 316] on icon "button" at bounding box center [135, 316] width 5 height 5
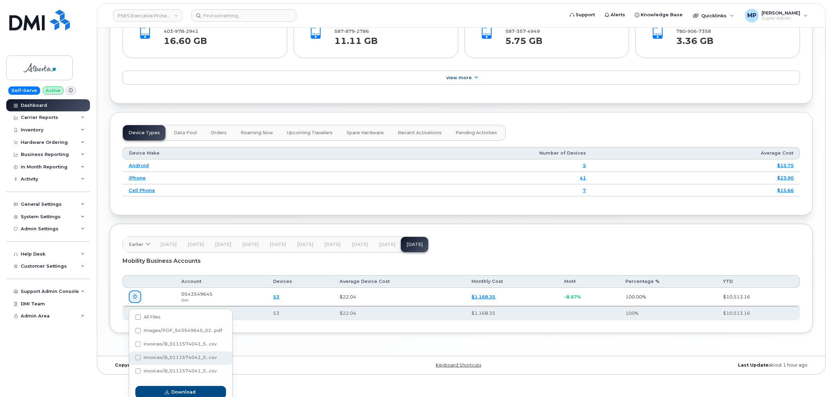
scroll to position [746, 0]
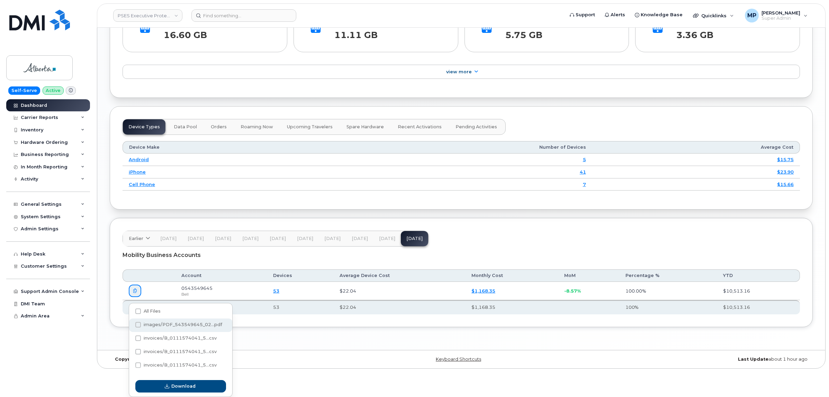
click at [140, 326] on label "images/PDF_543549645_02...pdf" at bounding box center [178, 325] width 87 height 6
click at [131, 326] on input "images/PDF_543549645_02...pdf" at bounding box center [128, 325] width 3 height 3
checkbox input "true"
click at [167, 392] on button "Download" at bounding box center [180, 386] width 91 height 12
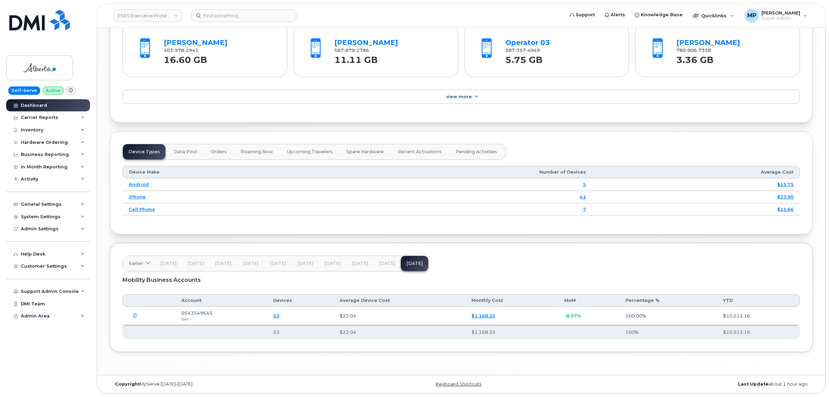
scroll to position [724, 0]
